Goal: Information Seeking & Learning: Learn about a topic

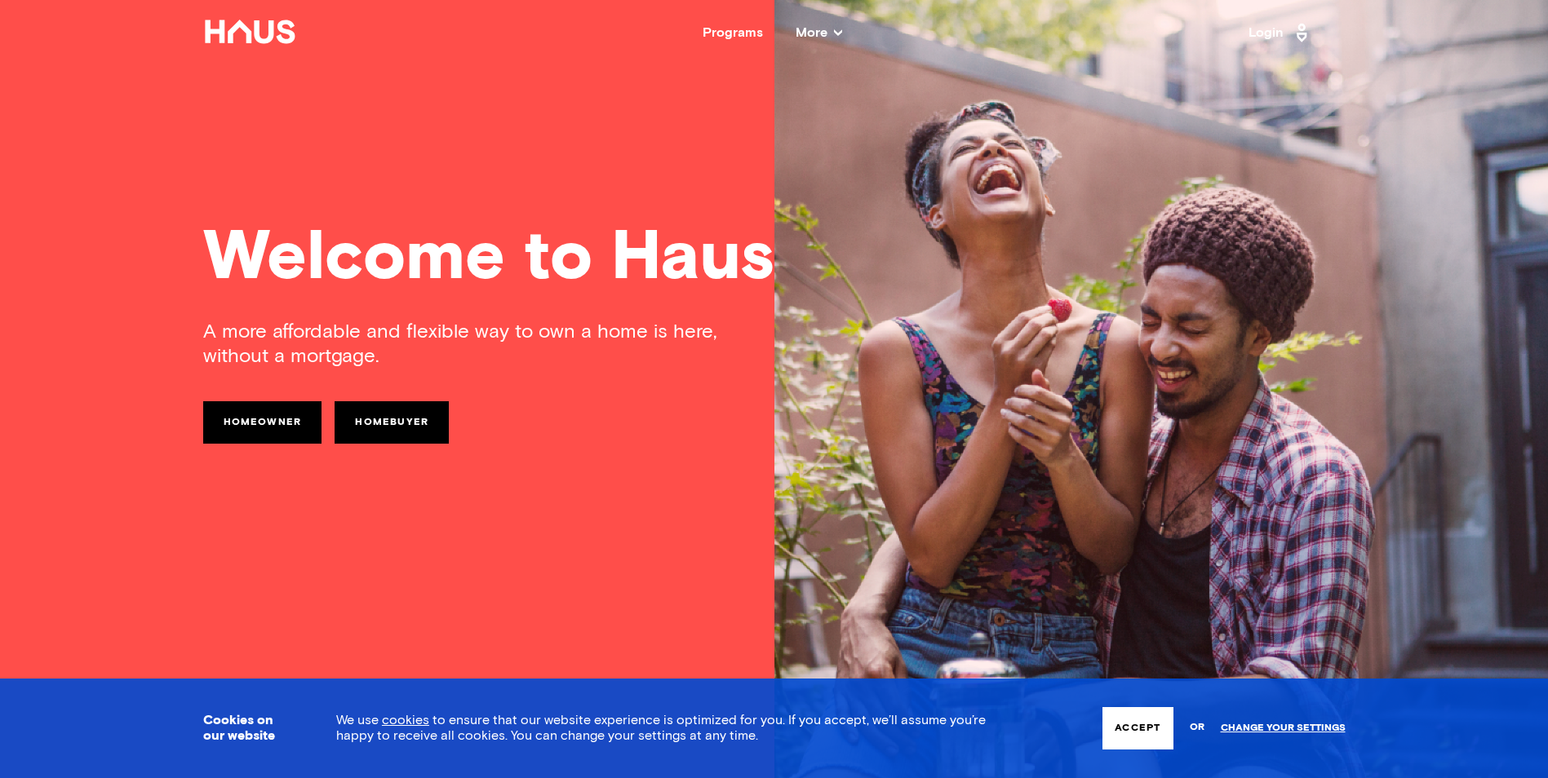
click at [391, 421] on link "Homebuyer" at bounding box center [392, 422] width 114 height 42
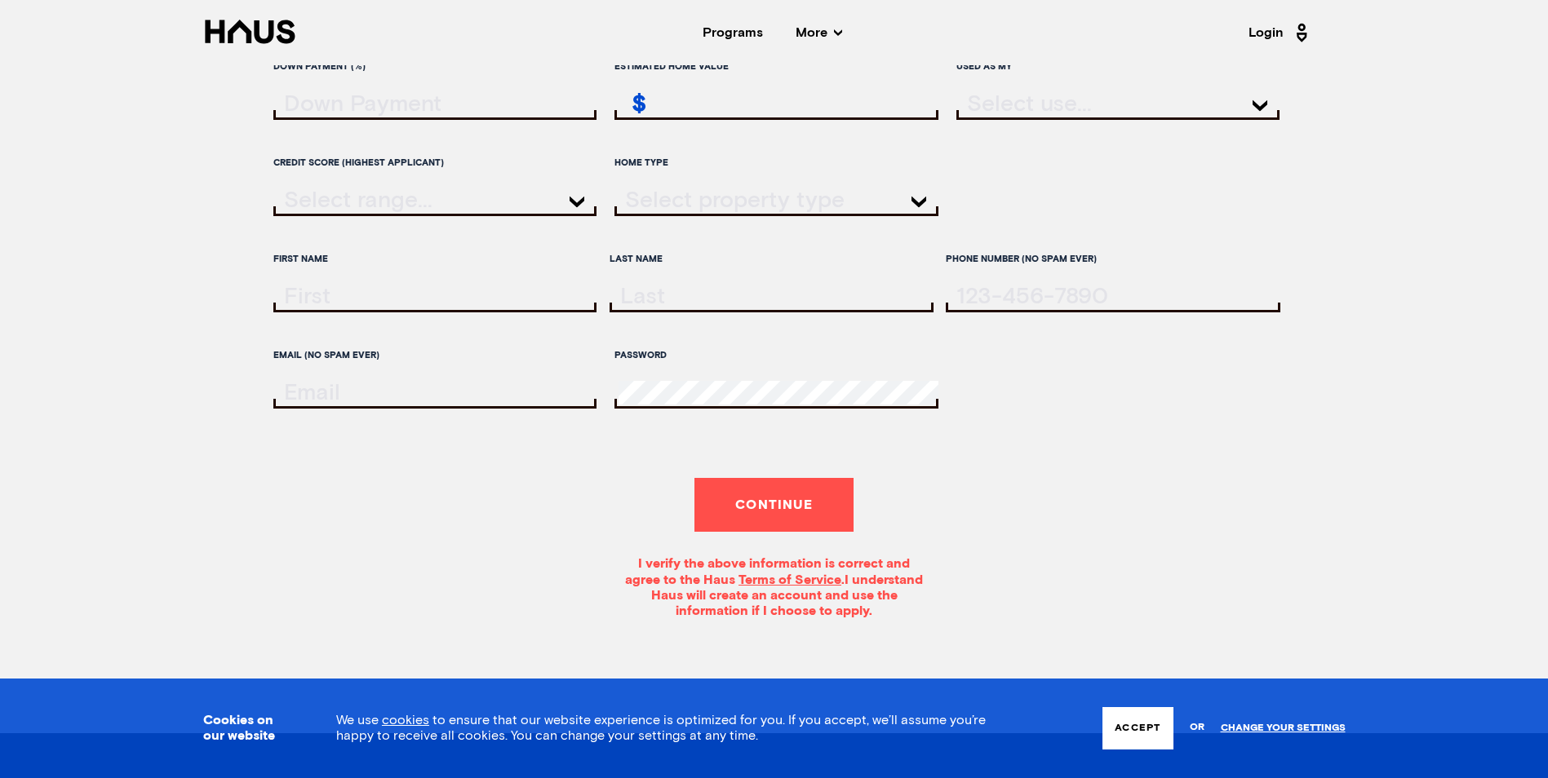
click at [777, 517] on button "Continue" at bounding box center [773, 505] width 159 height 54
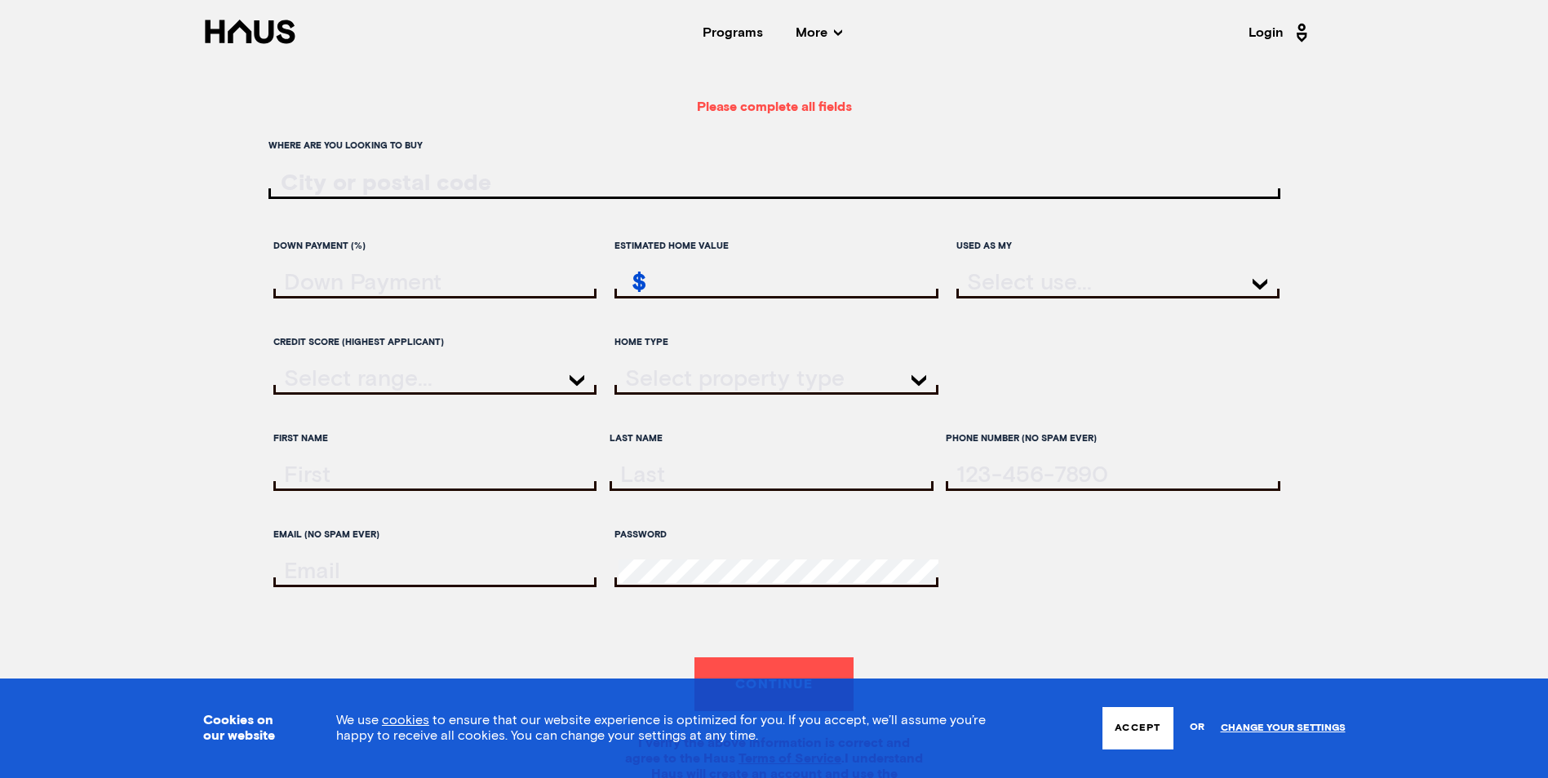
click at [744, 38] on div "Programs" at bounding box center [733, 32] width 60 height 13
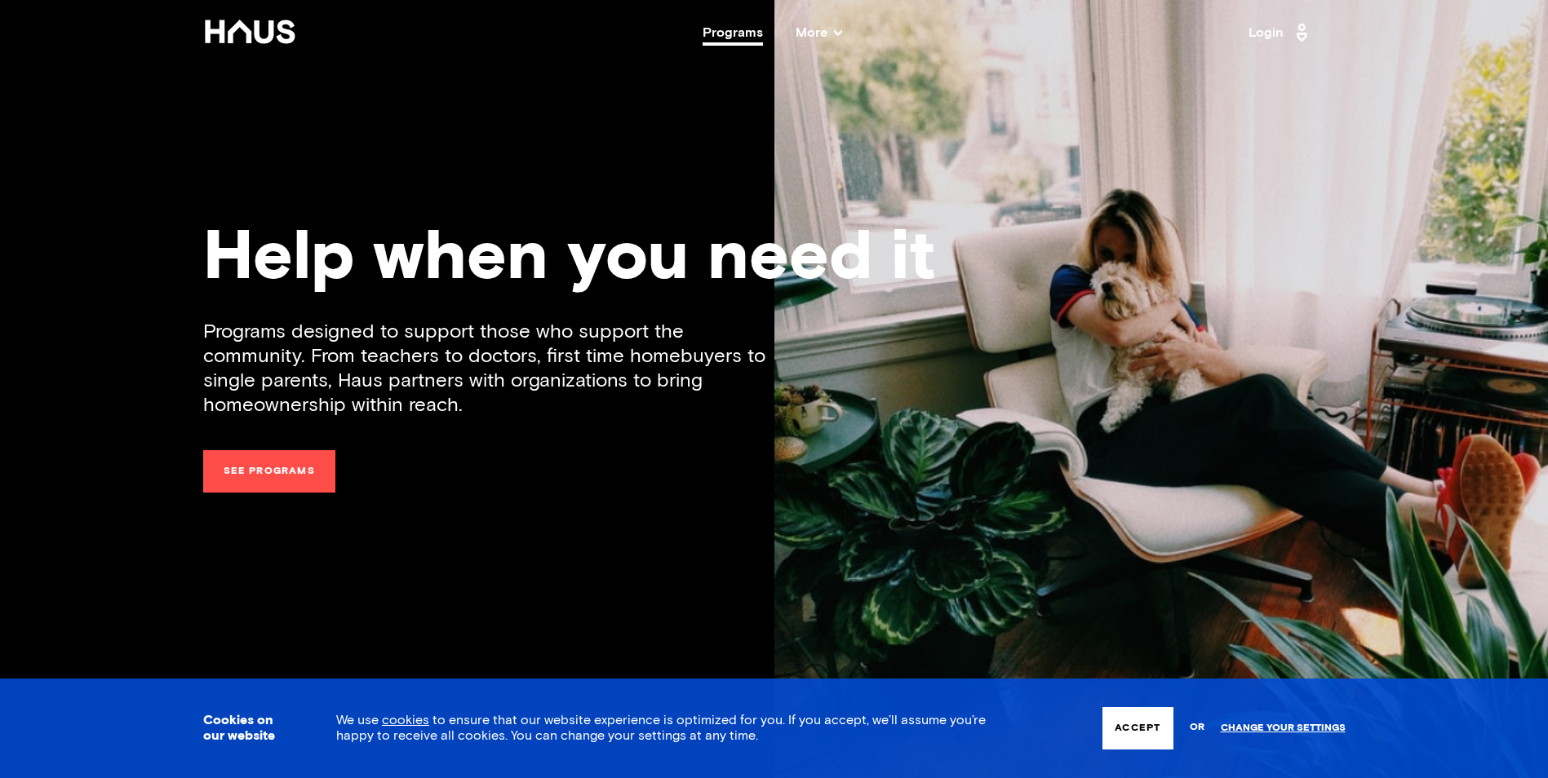
click at [242, 33] on icon at bounding box center [250, 32] width 94 height 24
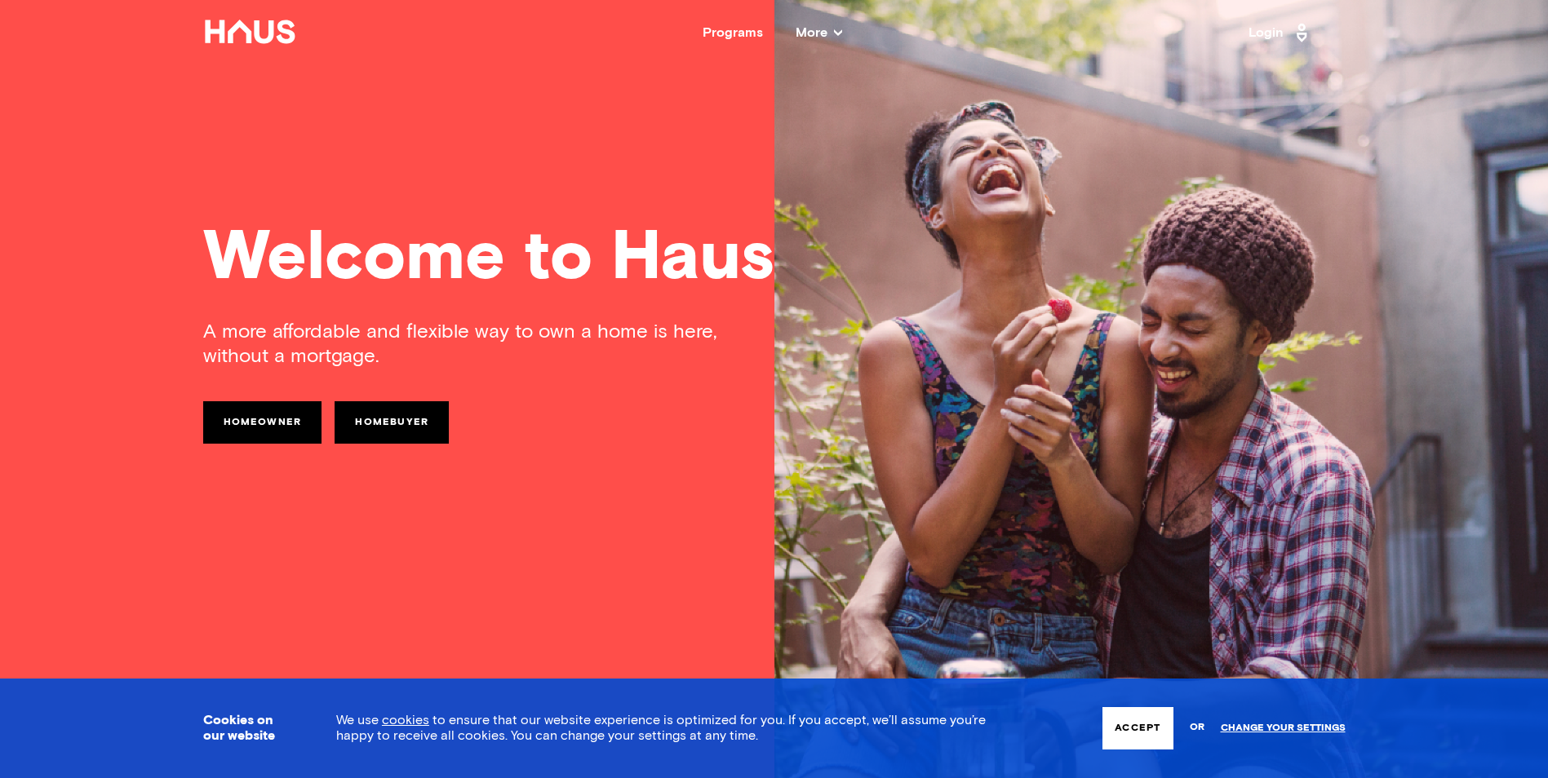
click at [263, 427] on link "Homeowner" at bounding box center [262, 422] width 119 height 42
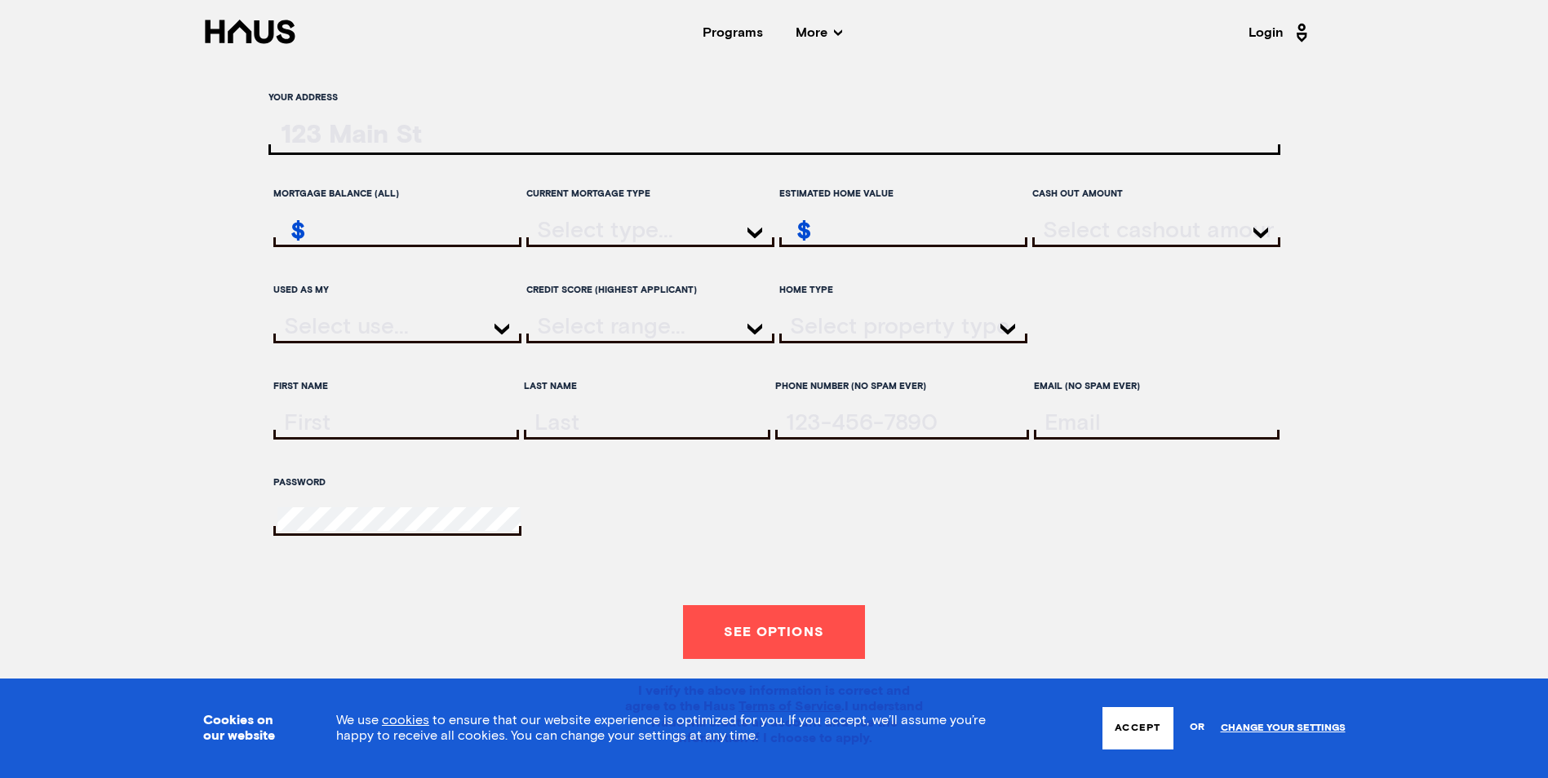
click at [245, 42] on icon at bounding box center [250, 32] width 94 height 24
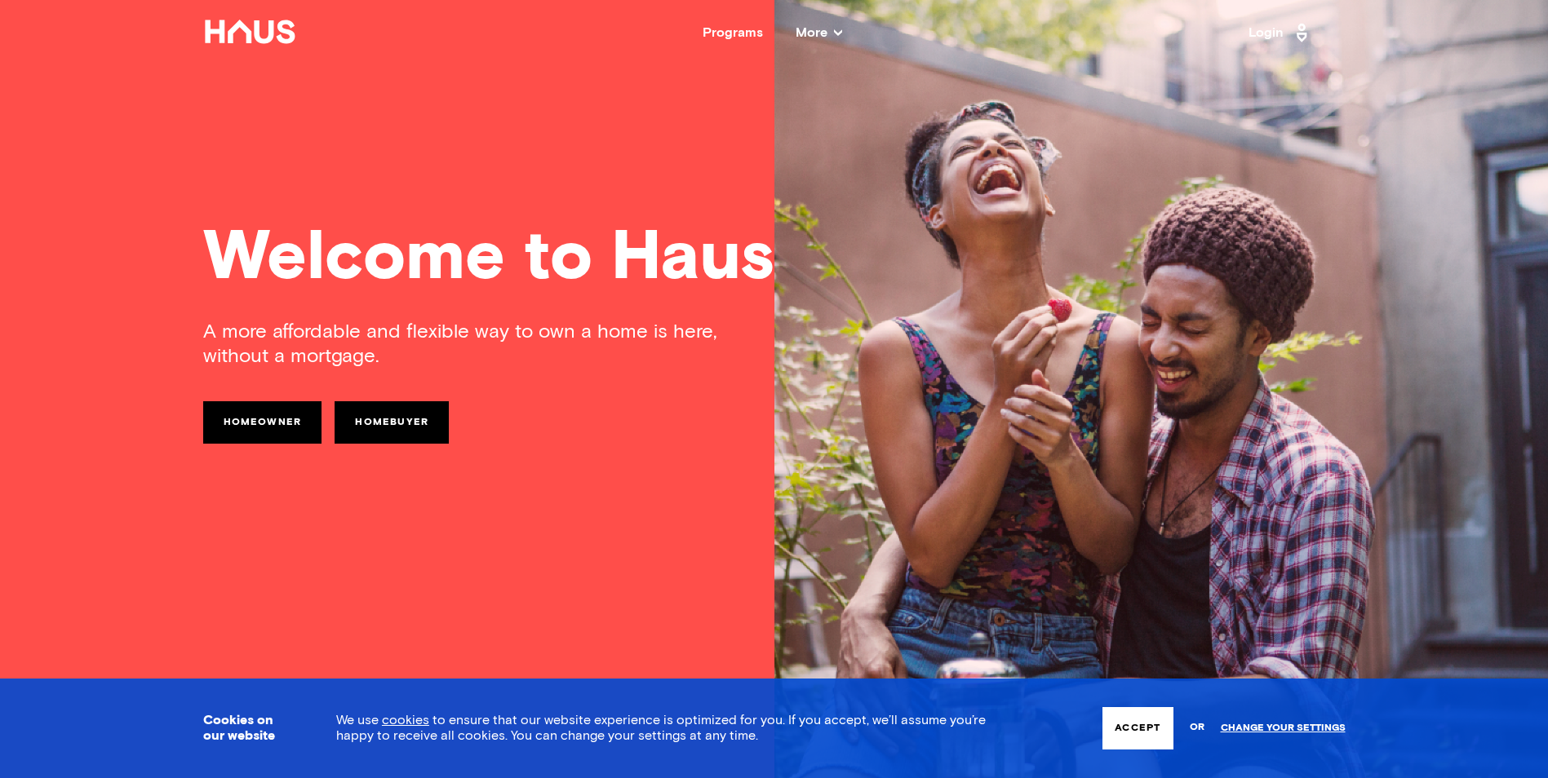
click at [837, 36] on icon at bounding box center [838, 33] width 8 height 8
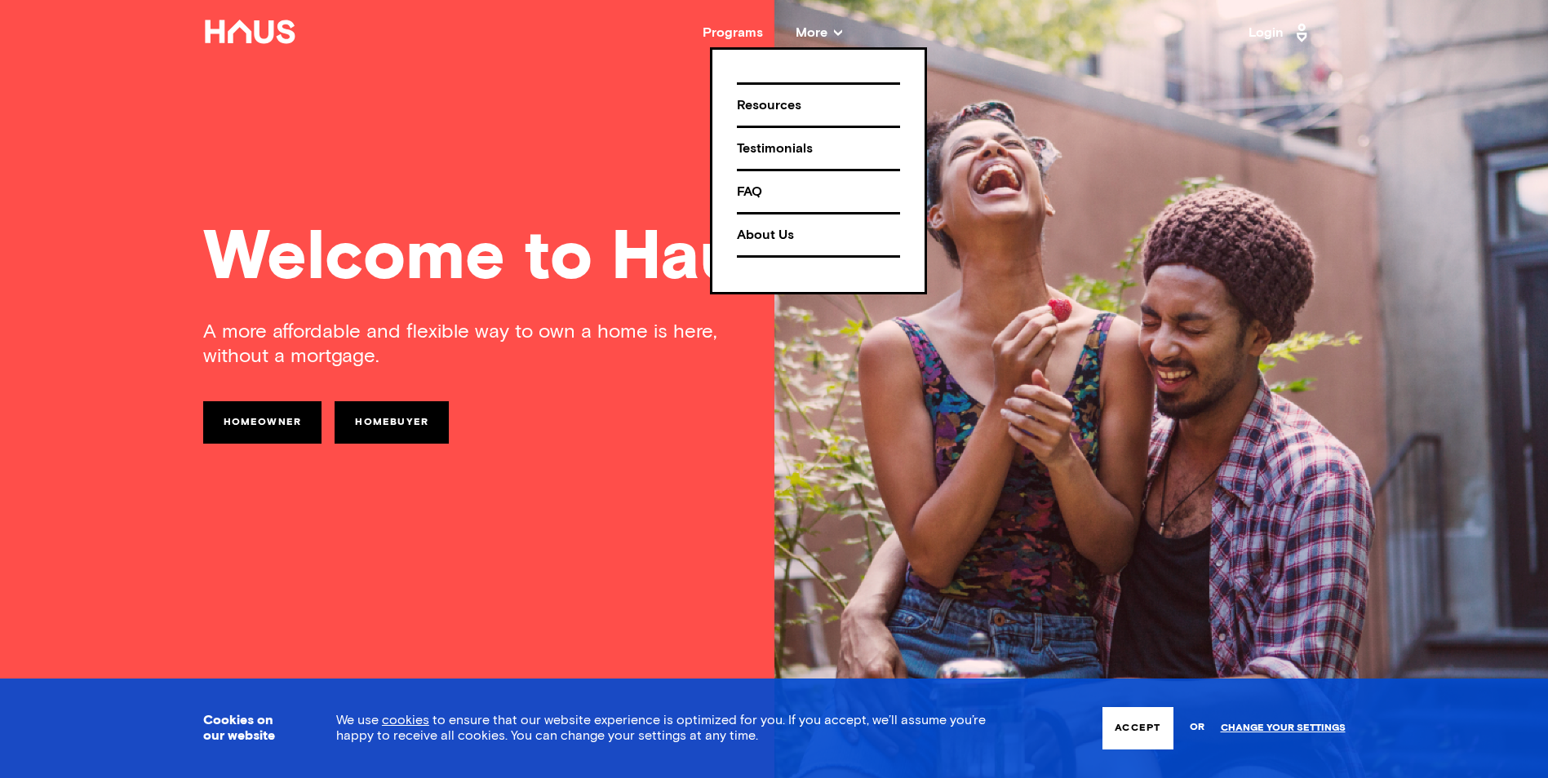
click at [758, 191] on div "FAQ" at bounding box center [818, 192] width 163 height 29
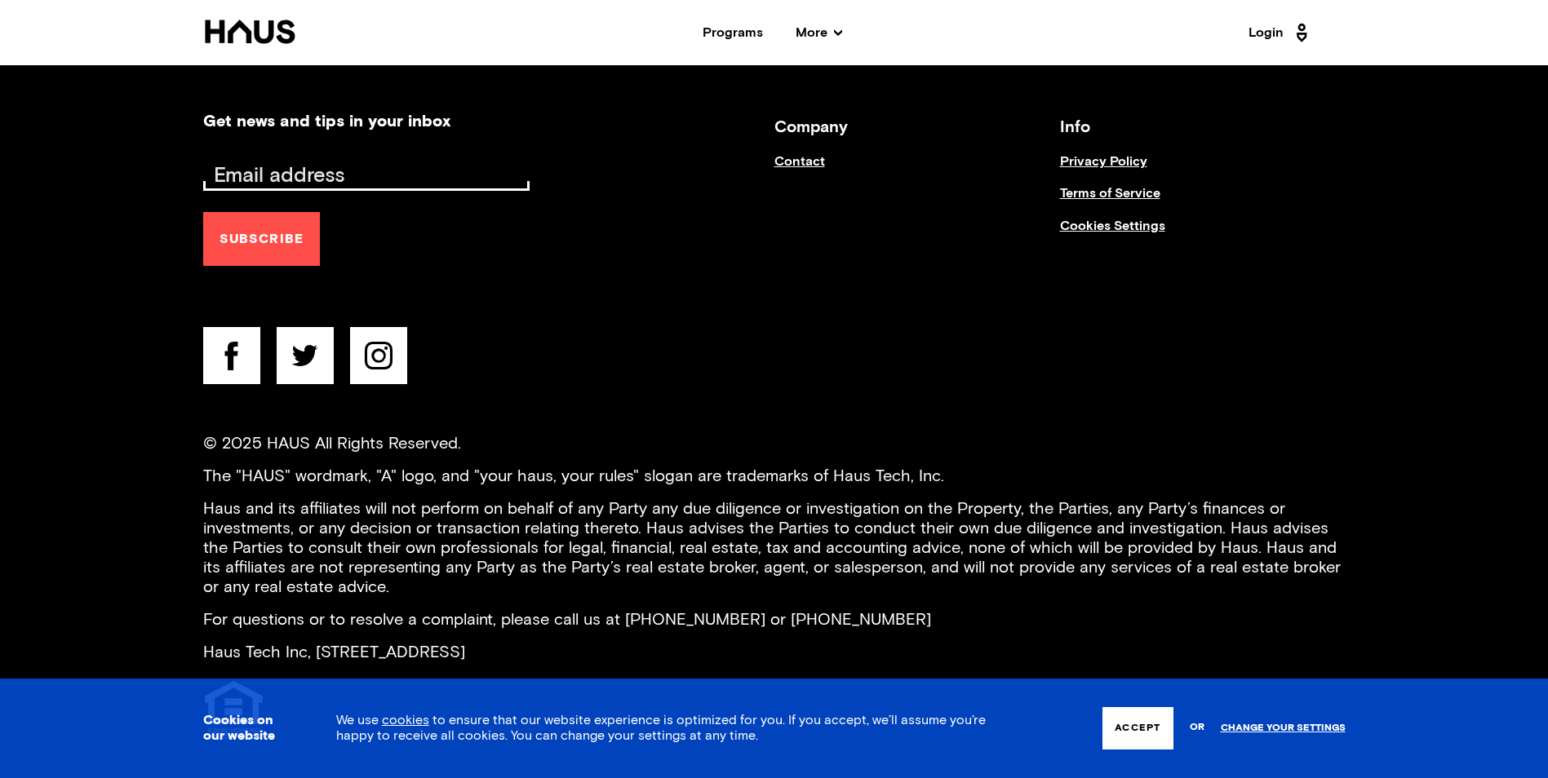
scroll to position [1020, 0]
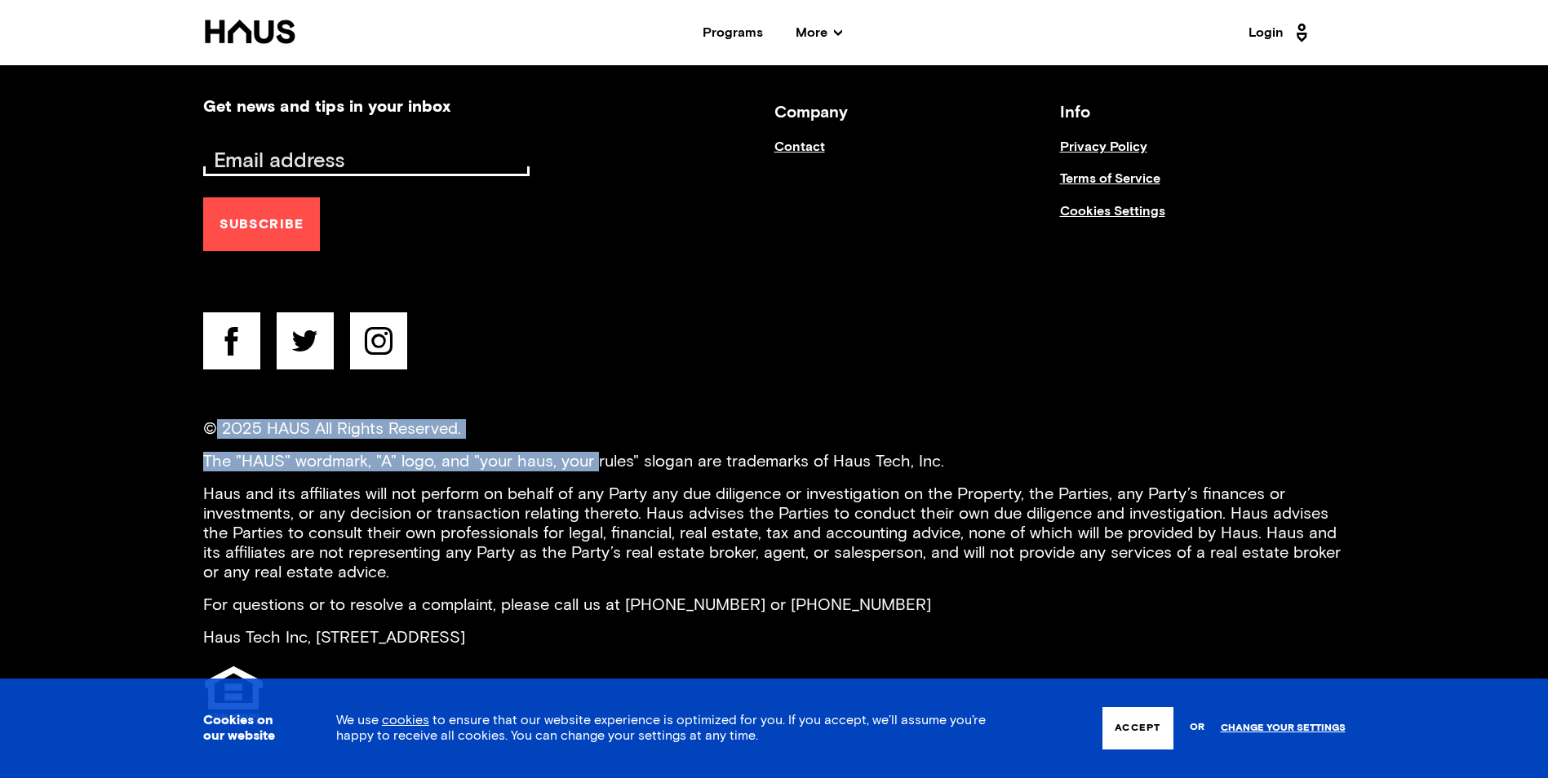
drag, startPoint x: 219, startPoint y: 433, endPoint x: 592, endPoint y: 445, distance: 372.3
click at [592, 445] on div "© 2025 HAUS All Rights Reserved. The "HAUS" wordmark, "A" logo, and "your haus,…" at bounding box center [774, 574] width 1142 height 310
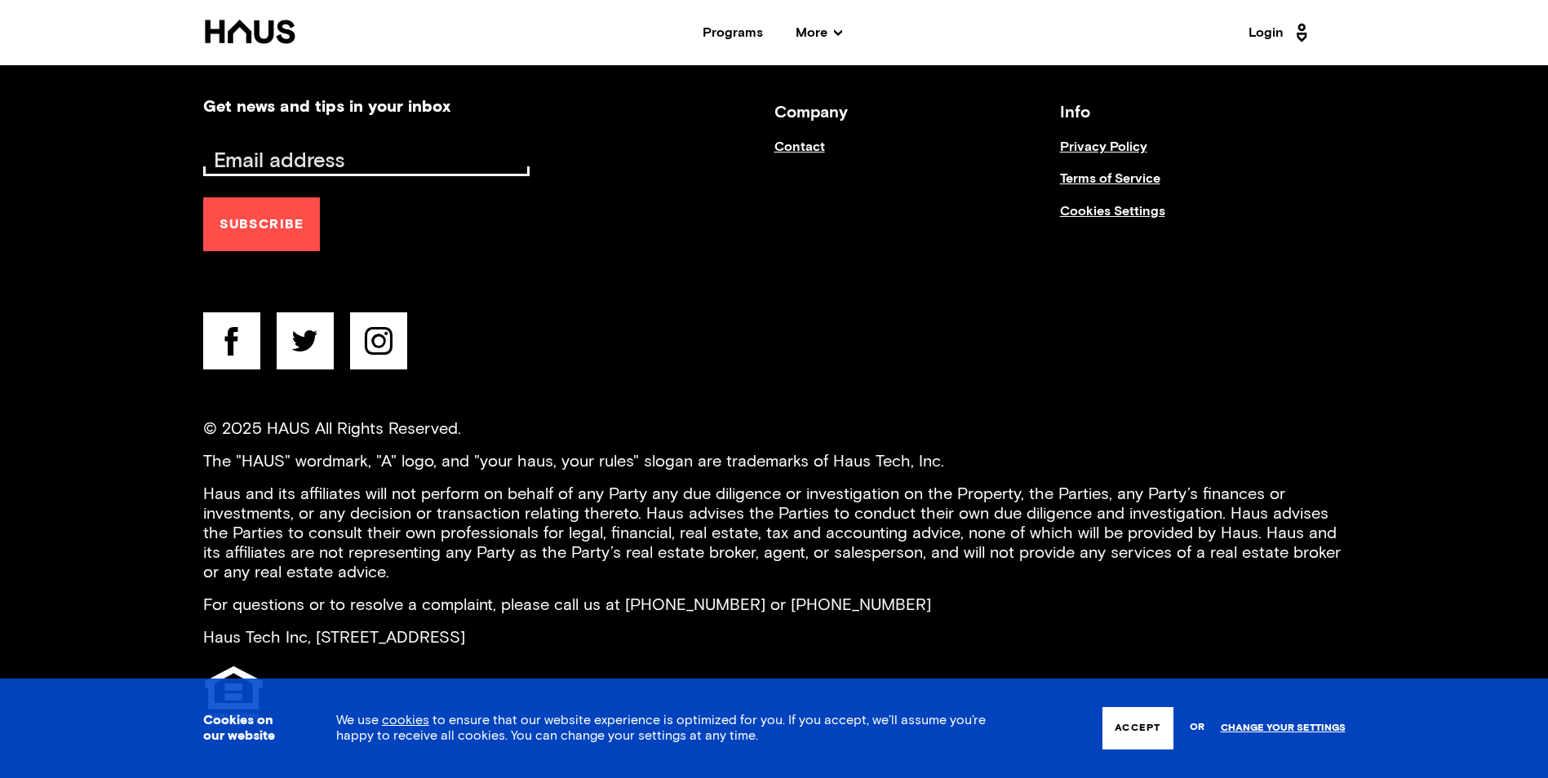
drag, startPoint x: 592, startPoint y: 445, endPoint x: 564, endPoint y: 480, distance: 44.7
click at [564, 480] on div "© 2025 HAUS All Rights Reserved. The "HAUS" wordmark, "A" logo, and "your haus,…" at bounding box center [774, 574] width 1142 height 310
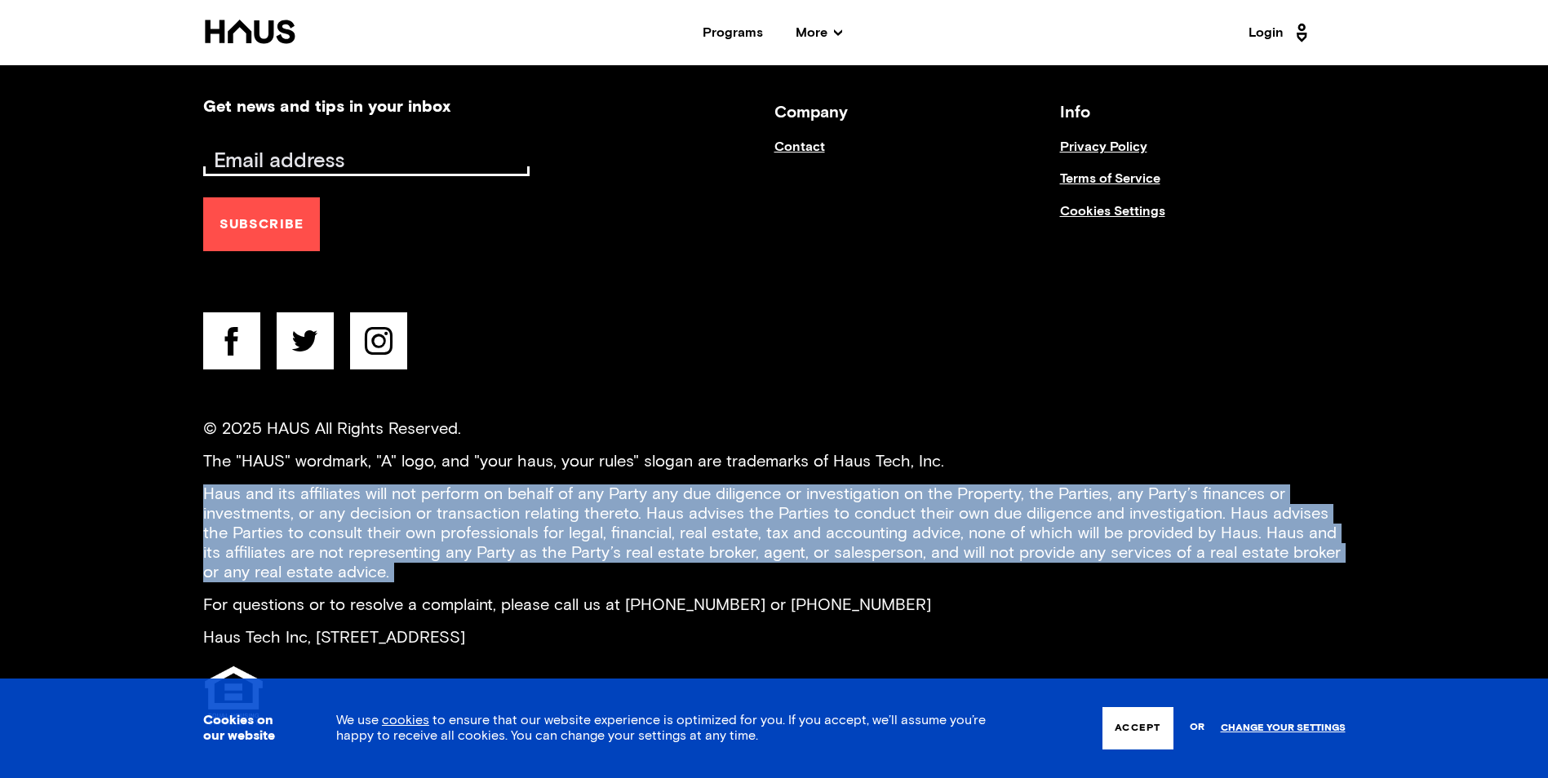
click at [564, 480] on div "© 2025 HAUS All Rights Reserved. The "HAUS" wordmark, "A" logo, and "your haus,…" at bounding box center [774, 574] width 1142 height 310
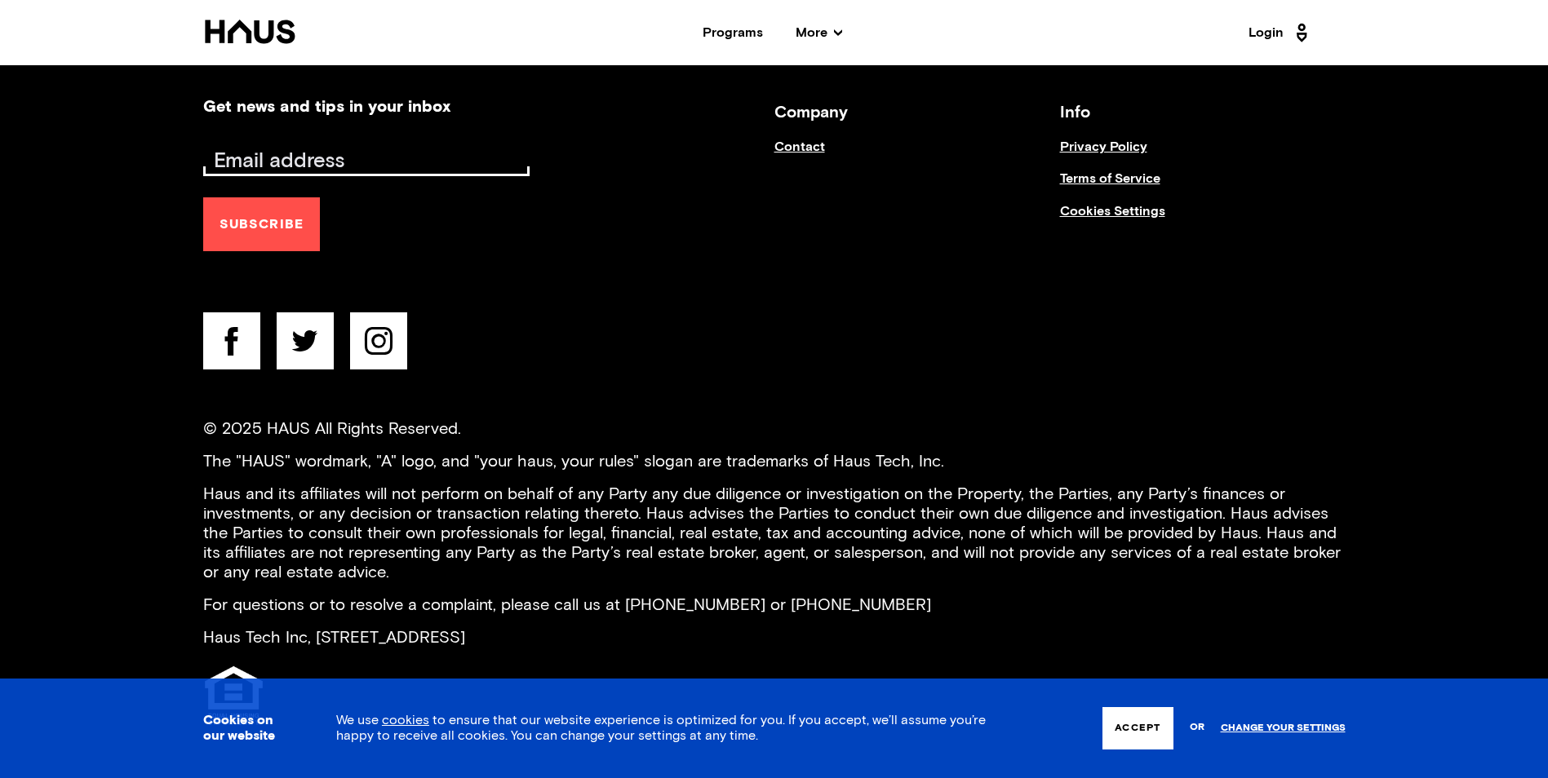
click at [601, 606] on p "For questions or to resolve a complaint, please call us at [PHONE_NUMBER] or [P…" at bounding box center [774, 606] width 1142 height 20
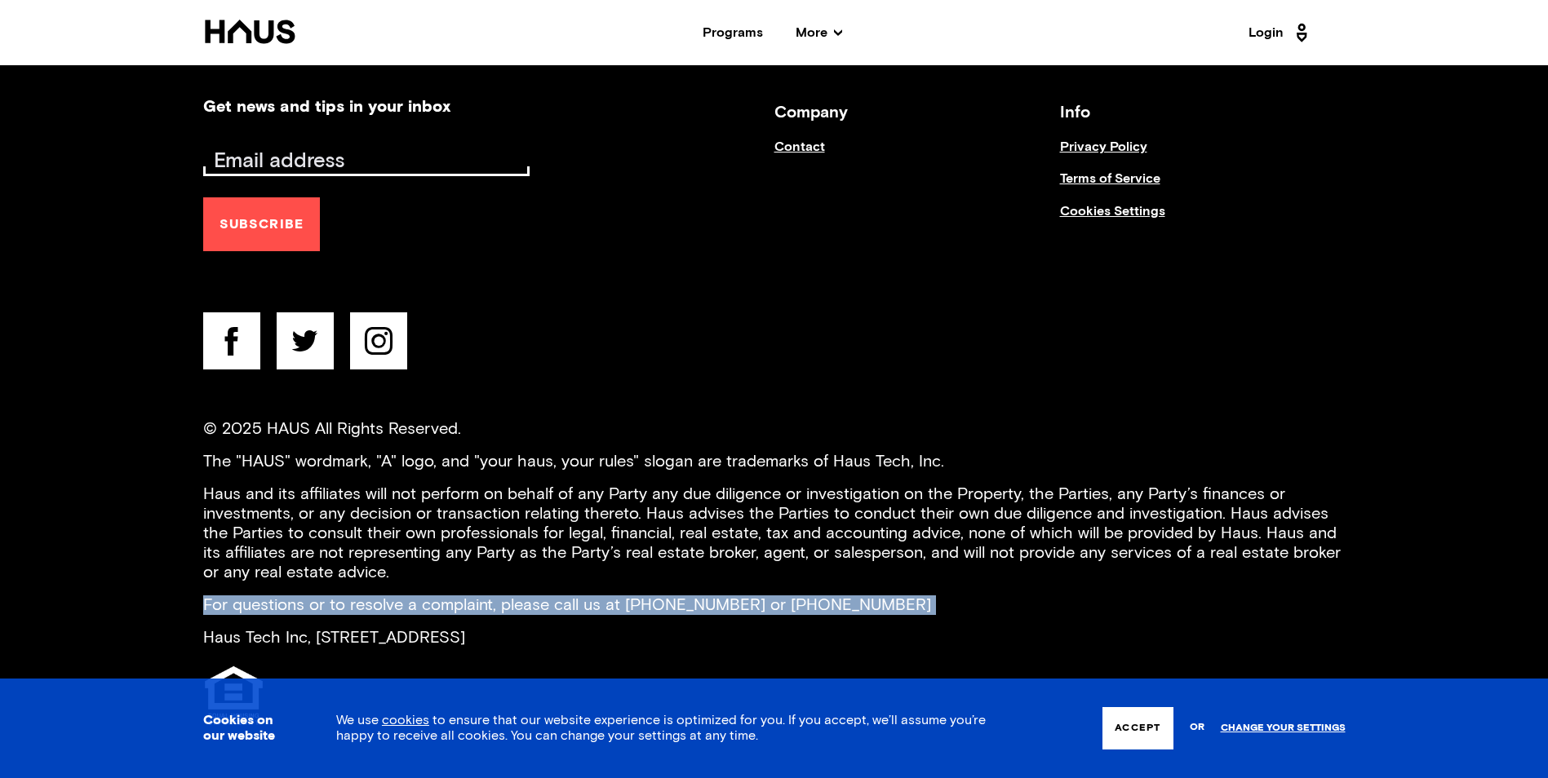
click at [601, 606] on p "For questions or to resolve a complaint, please call us at [PHONE_NUMBER] or [P…" at bounding box center [774, 606] width 1142 height 20
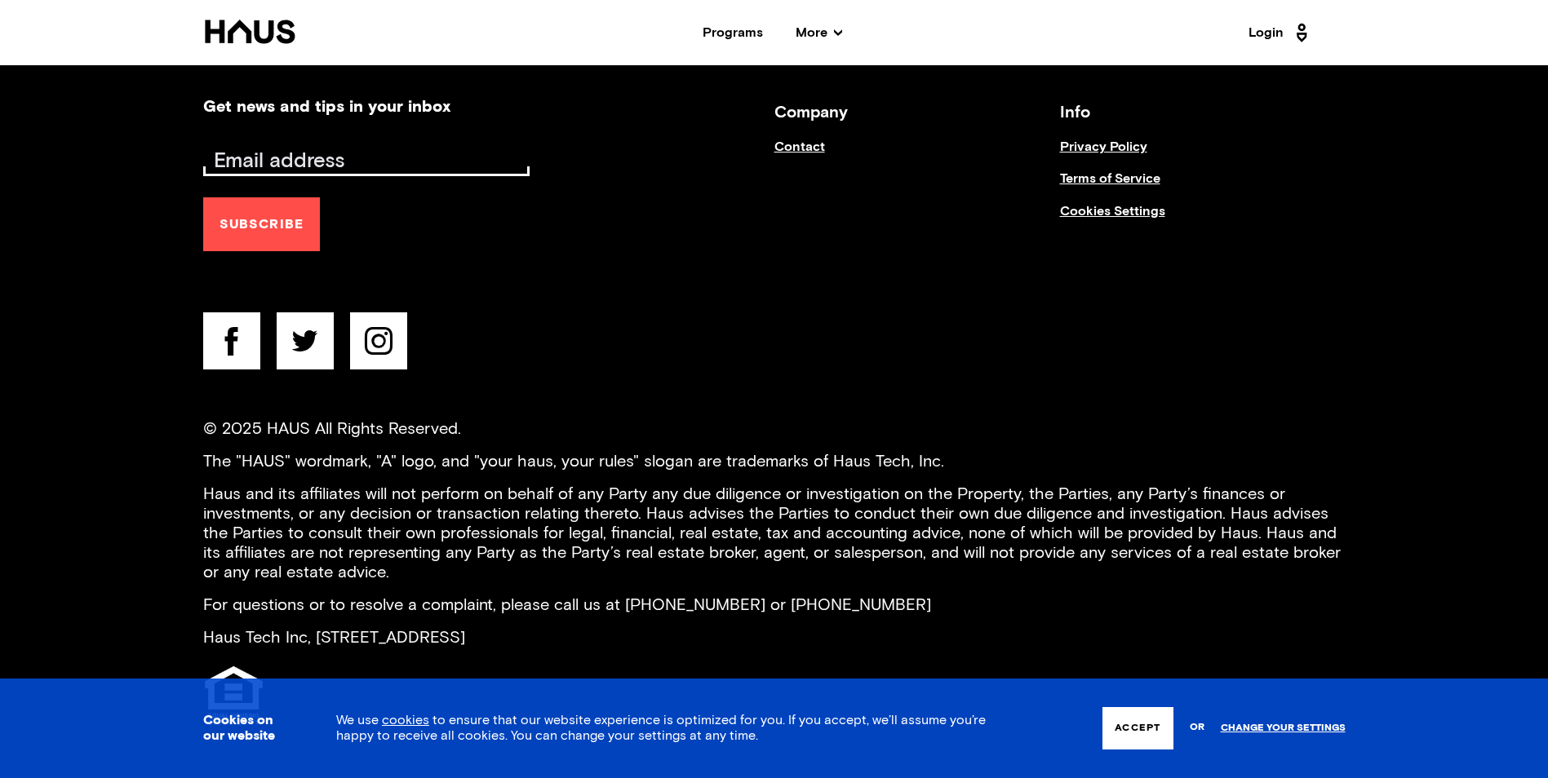
drag, startPoint x: 601, startPoint y: 606, endPoint x: 635, endPoint y: 636, distance: 45.1
click at [635, 636] on p "Haus Tech Inc, [STREET_ADDRESS]" at bounding box center [774, 638] width 1142 height 20
drag, startPoint x: 635, startPoint y: 636, endPoint x: 425, endPoint y: 616, distance: 210.7
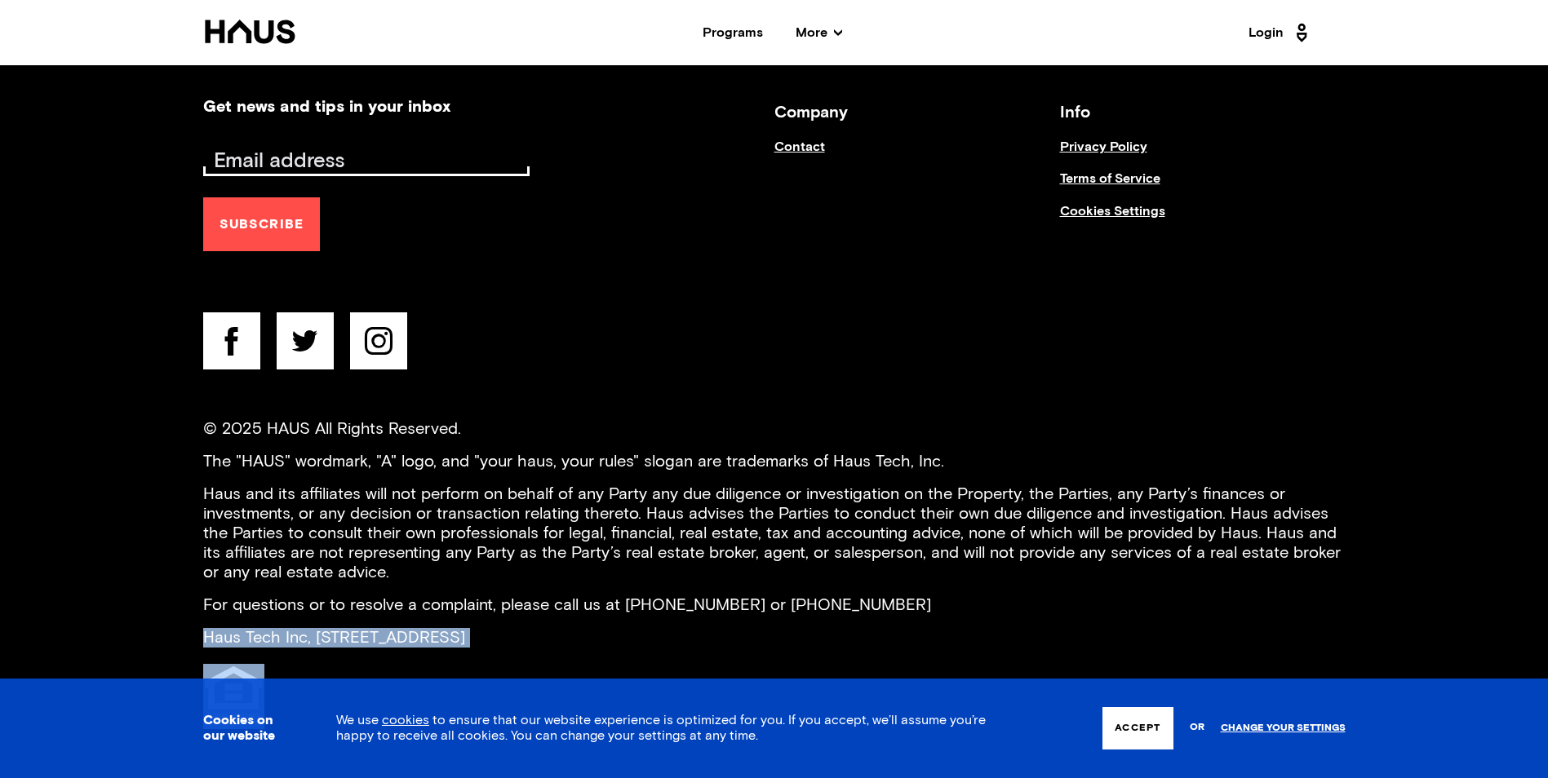
click at [425, 616] on div "© 2025 HAUS All Rights Reserved. The "HAUS" wordmark, "A" logo, and "your haus,…" at bounding box center [774, 574] width 1142 height 310
drag, startPoint x: 425, startPoint y: 616, endPoint x: 358, endPoint y: 537, distance: 103.6
click at [358, 537] on p "Haus and its affiliates will not perform on behalf of any Party any due diligen…" at bounding box center [774, 534] width 1142 height 98
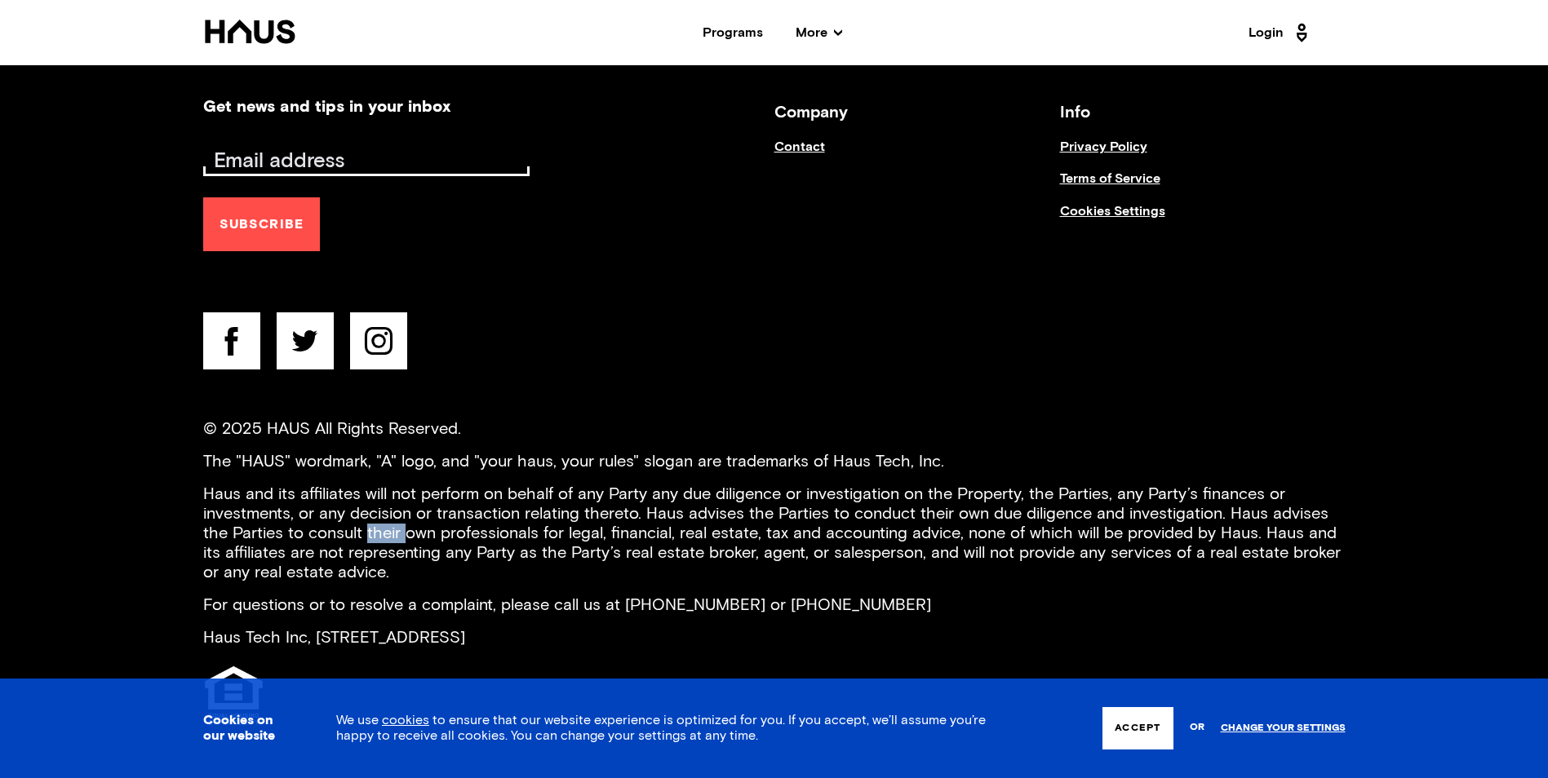
click at [358, 537] on p "Haus and its affiliates will not perform on behalf of any Party any due diligen…" at bounding box center [774, 534] width 1142 height 98
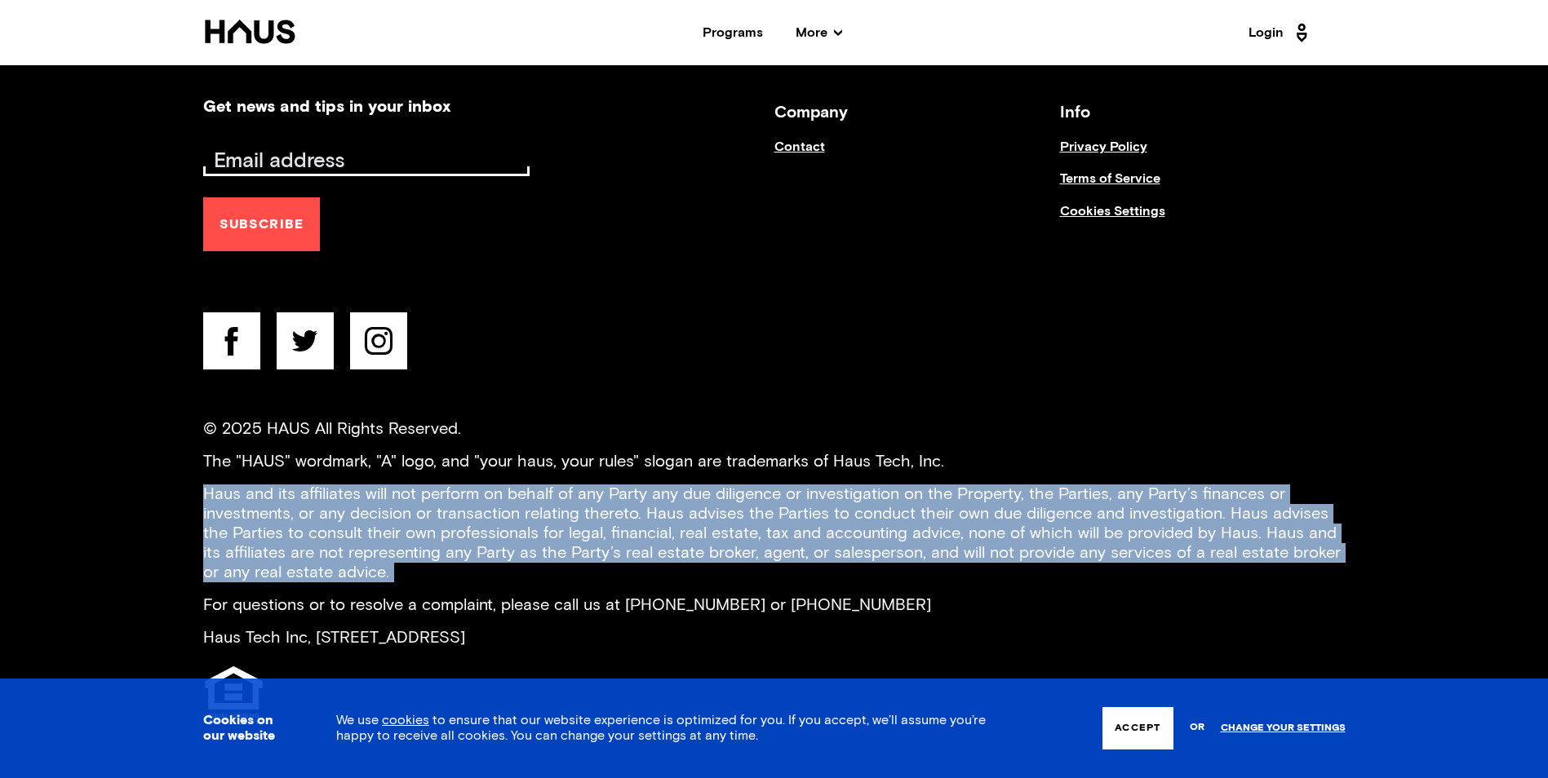
click at [358, 537] on p "Haus and its affiliates will not perform on behalf of any Party any due diligen…" at bounding box center [774, 534] width 1142 height 98
drag, startPoint x: 358, startPoint y: 537, endPoint x: 646, endPoint y: 556, distance: 288.6
click at [646, 556] on p "Haus and its affiliates will not perform on behalf of any Party any due diligen…" at bounding box center [774, 534] width 1142 height 98
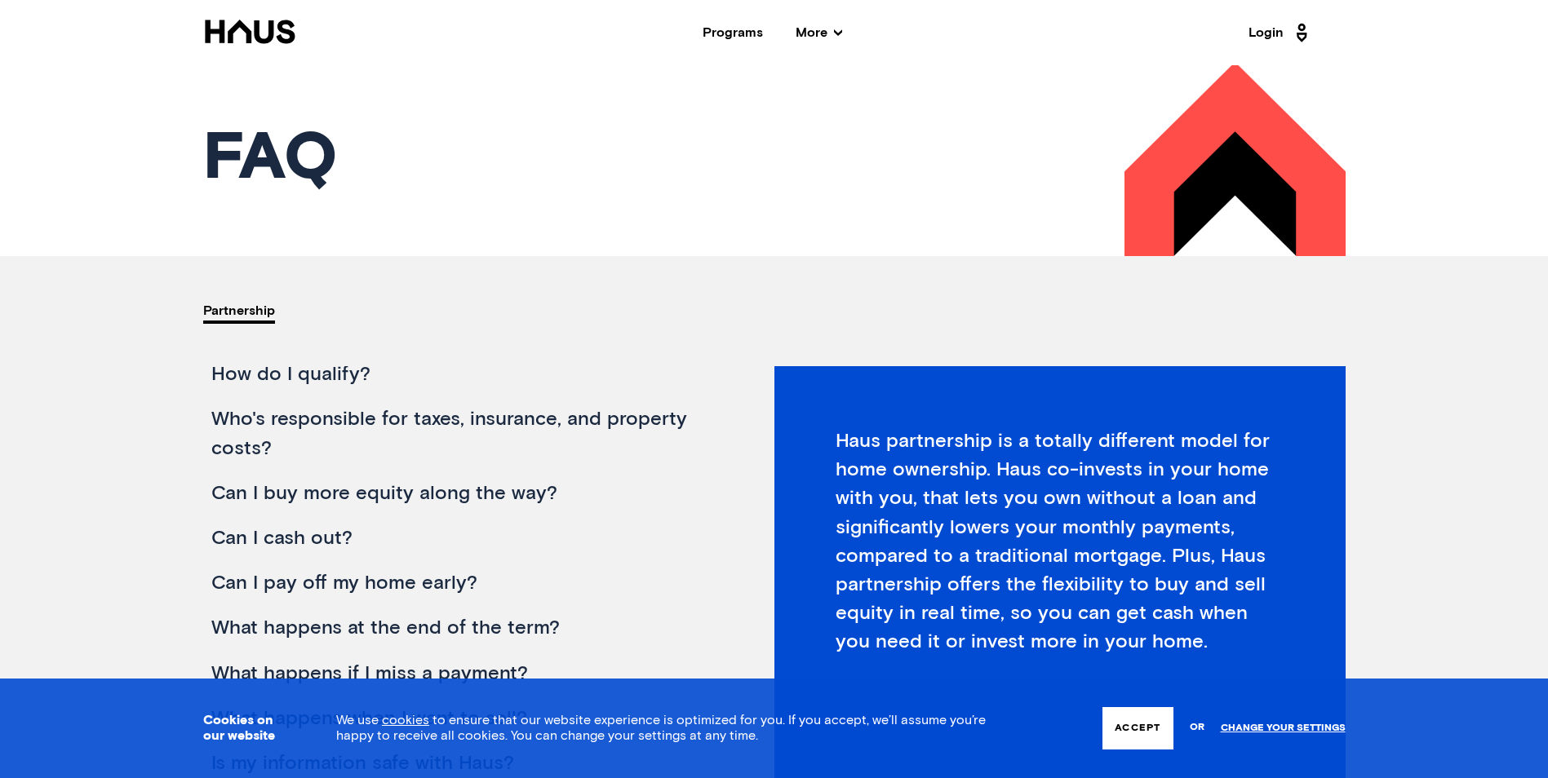
scroll to position [0, 0]
